Goal: Information Seeking & Learning: Learn about a topic

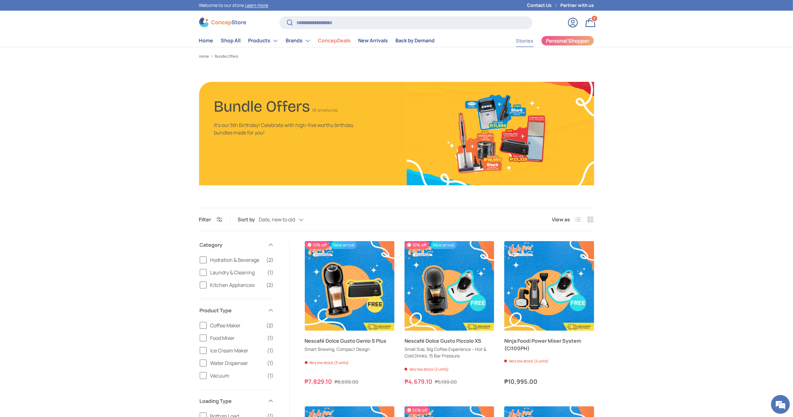
click at [528, 39] on link "Stories" at bounding box center [525, 41] width 18 height 12
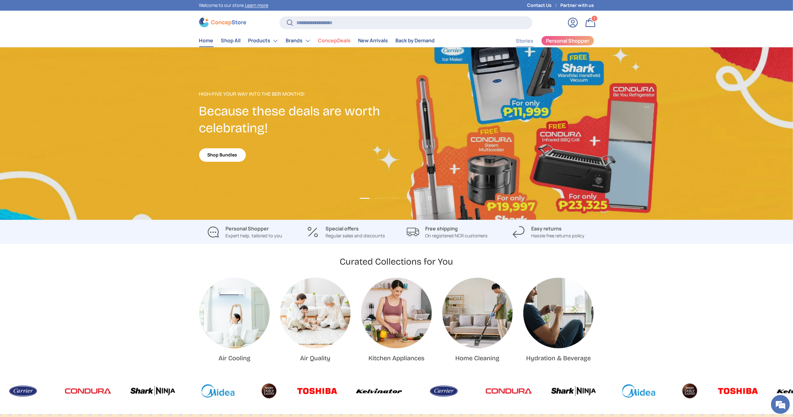
click at [396, 38] on link "Stories" at bounding box center [525, 41] width 18 height 12
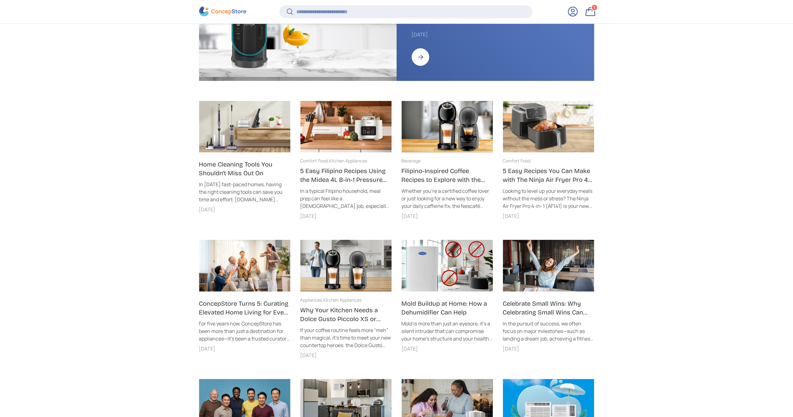
scroll to position [125, 0]
